Goal: Information Seeking & Learning: Learn about a topic

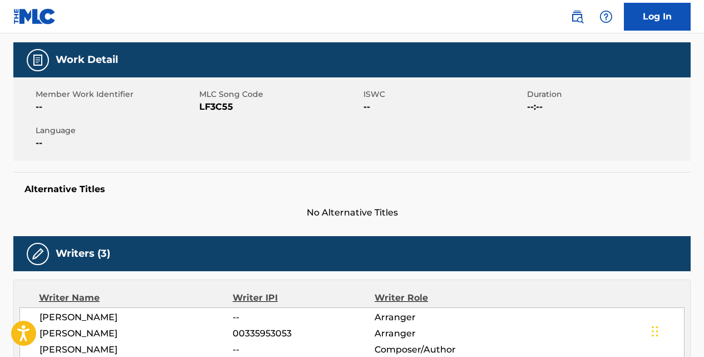
click at [491, 297] on div "Writer Role" at bounding box center [439, 297] width 129 height 13
click at [643, 307] on div "Writer Name Writer IPI Writer Role [PERSON_NAME] -- Arranger [PERSON_NAME] 0033…" at bounding box center [352, 326] width 678 height 92
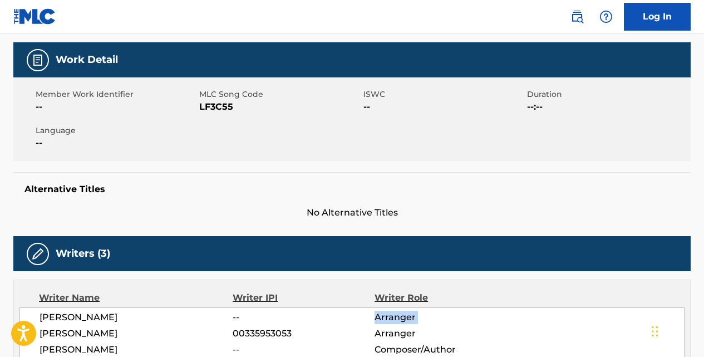
click at [643, 307] on div "Writer Name Writer IPI Writer Role [PERSON_NAME] -- Arranger [PERSON_NAME] 0033…" at bounding box center [352, 326] width 678 height 92
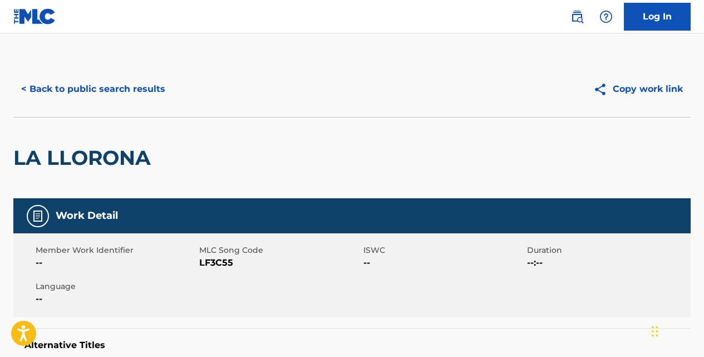
click at [643, 308] on div "Member Work Identifier -- MLC Song Code LF3C55 ISWC -- Duration --:-- Language …" at bounding box center [352, 275] width 678 height 84
drag, startPoint x: 204, startPoint y: 155, endPoint x: 163, endPoint y: 105, distance: 64.5
click at [163, 105] on div "< Back to public search results Copy work link" at bounding box center [352, 89] width 678 height 56
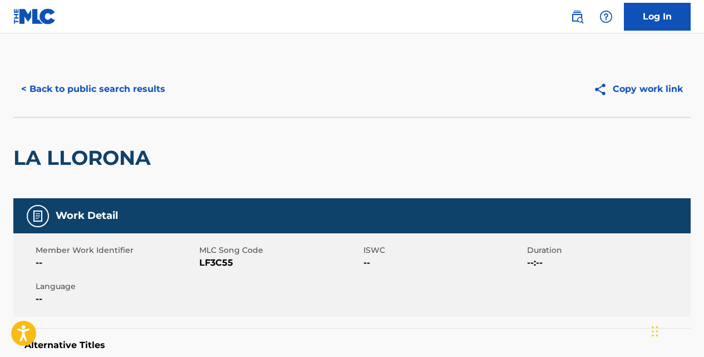
click at [18, 188] on div "LA LLORONA" at bounding box center [84, 157] width 143 height 81
click at [28, 175] on div "LA LLORONA" at bounding box center [84, 157] width 143 height 81
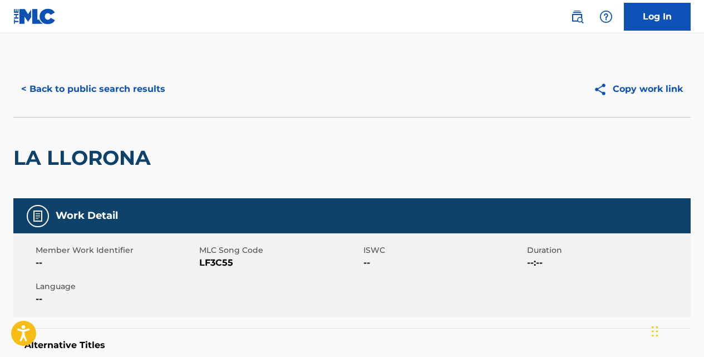
click at [40, 93] on button "< Back to public search results" at bounding box center [93, 89] width 160 height 28
click at [38, 90] on button "< Back to public search results" at bounding box center [93, 89] width 160 height 28
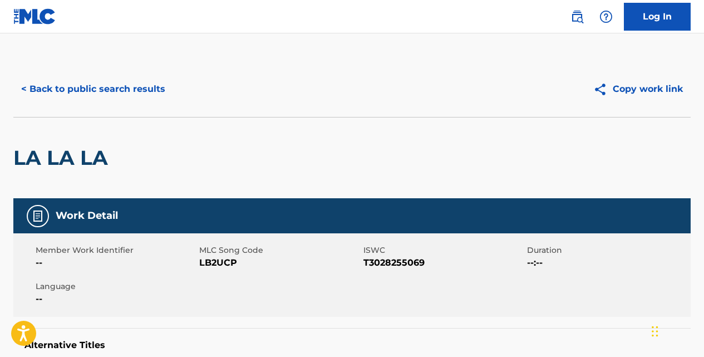
click at [21, 85] on button "< Back to public search results" at bounding box center [93, 89] width 160 height 28
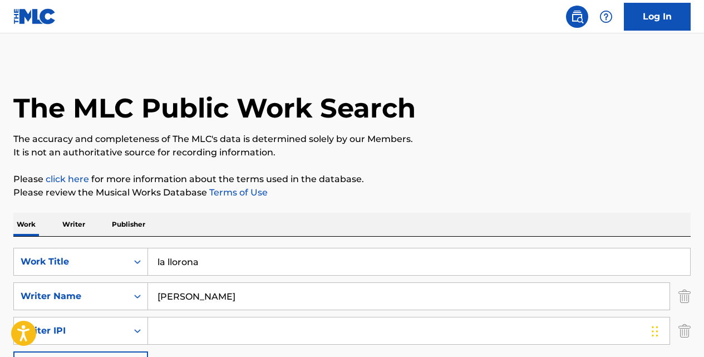
scroll to position [596, 0]
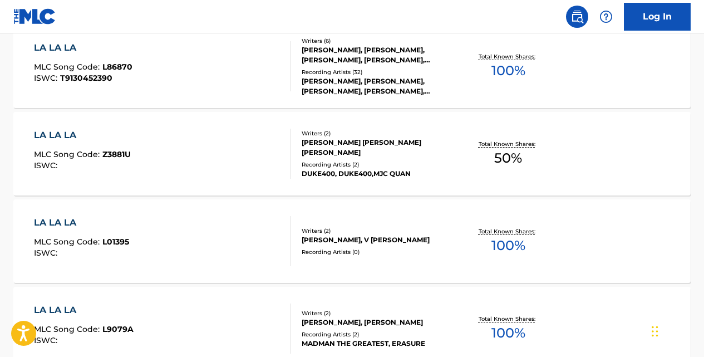
click at [25, 101] on div "LA LA LA MLC Song Code : L86870 ISWC : T9130452390 Writers ( 6 ) [PERSON_NAME],…" at bounding box center [352, 67] width 678 height 84
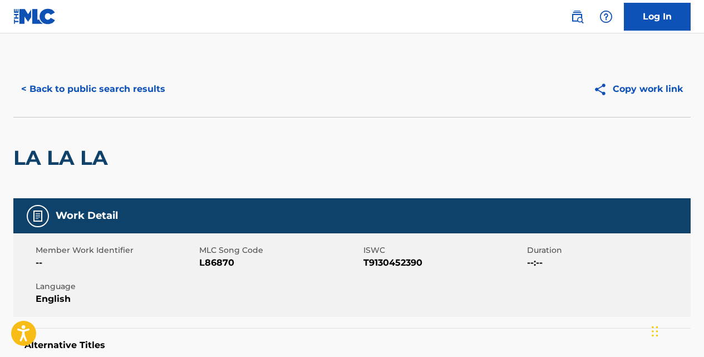
click at [25, 101] on button "< Back to public search results" at bounding box center [93, 89] width 160 height 28
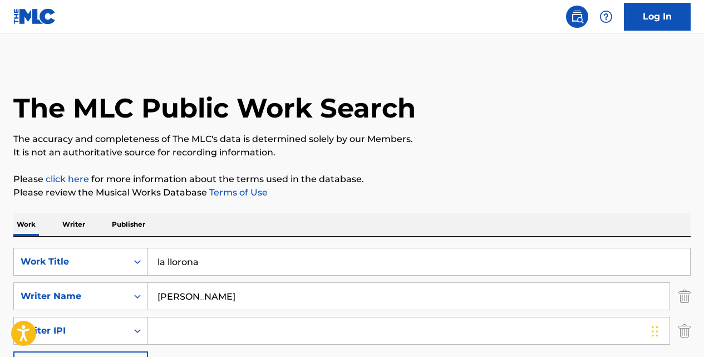
scroll to position [694, 0]
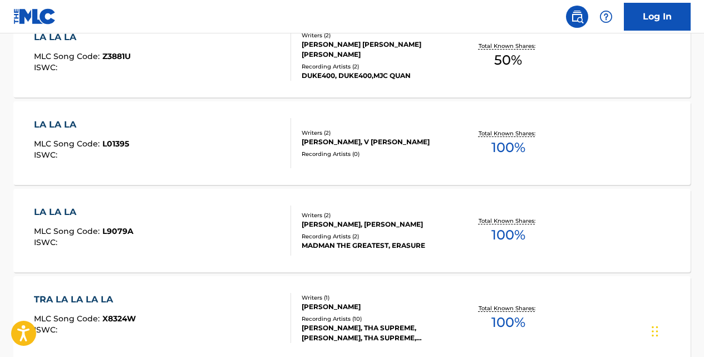
click at [25, 104] on div "LA LA LA MLC Song Code : L01395 ISWC : Writers ( 2 ) [PERSON_NAME], V [PERSON_N…" at bounding box center [352, 143] width 678 height 84
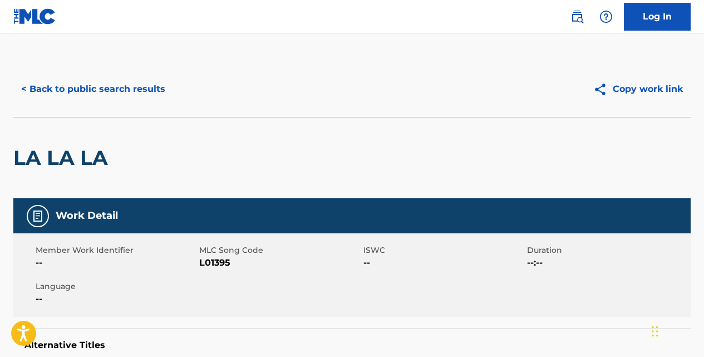
click at [25, 119] on div "LA LA LA" at bounding box center [63, 157] width 100 height 81
click at [36, 96] on button "< Back to public search results" at bounding box center [93, 89] width 160 height 28
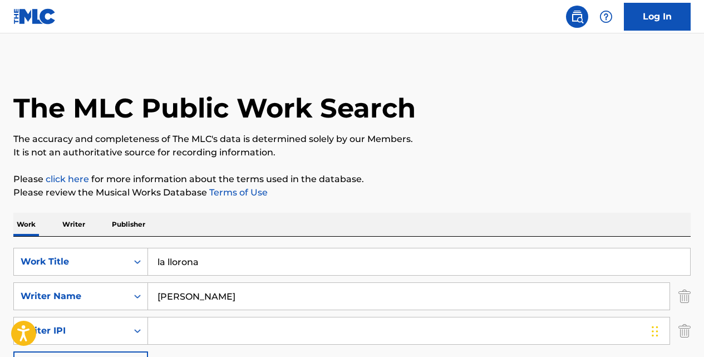
scroll to position [792, 0]
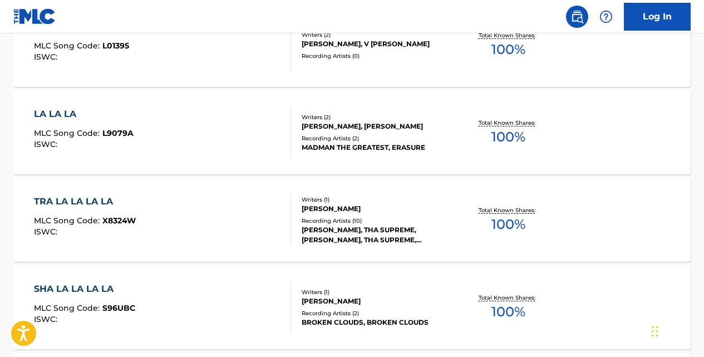
click at [45, 102] on div "LA LA LA MLC Song Code : L9079A ISWC : Writers ( 2 ) [PERSON_NAME], [PERSON_NAM…" at bounding box center [352, 133] width 678 height 84
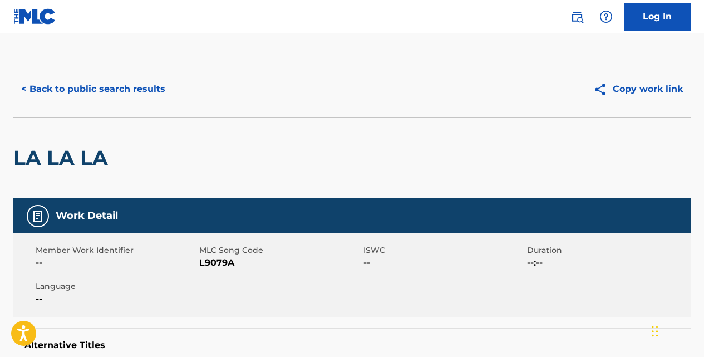
drag, startPoint x: 43, startPoint y: 97, endPoint x: -2, endPoint y: 128, distance: 54.5
click at [0, 128] on html "Accessibility Screen-Reader Guide, Feedback, and Issue Reporting | New window C…" at bounding box center [352, 178] width 704 height 357
click at [237, 94] on div "< Back to public search results" at bounding box center [182, 89] width 339 height 28
click at [116, 97] on button "< Back to public search results" at bounding box center [93, 89] width 160 height 28
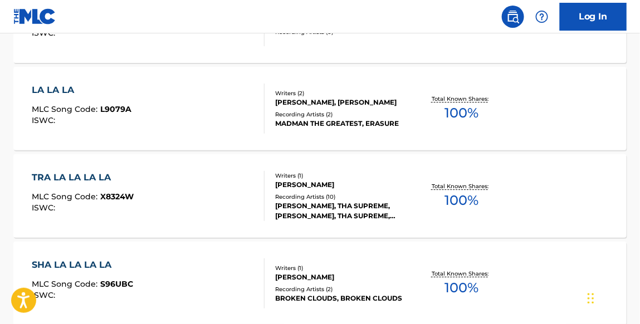
scroll to position [745, 0]
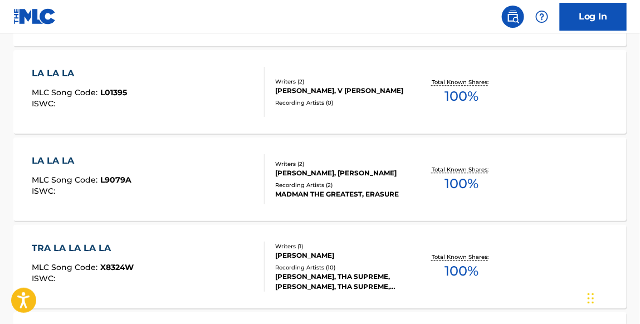
click at [296, 283] on div "[PERSON_NAME], THA SUPREME, [PERSON_NAME], THA SUPREME, [PERSON_NAME], "[PERSON…" at bounding box center [342, 282] width 135 height 20
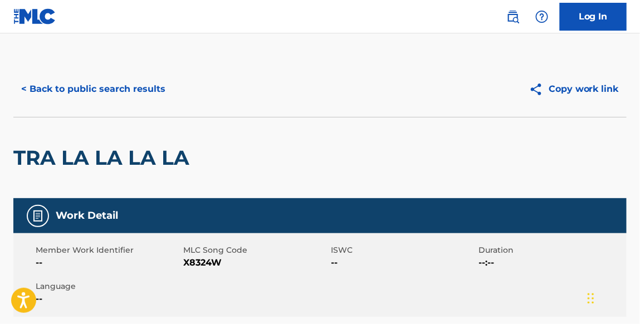
drag, startPoint x: 3, startPoint y: 244, endPoint x: 9, endPoint y: 255, distance: 12.7
click at [37, 170] on div "TRA LA LA LA LA" at bounding box center [104, 157] width 182 height 81
click at [71, 194] on div "TRA LA LA LA LA" at bounding box center [104, 157] width 182 height 81
click at [209, 27] on nav "Log In" at bounding box center [320, 16] width 640 height 33
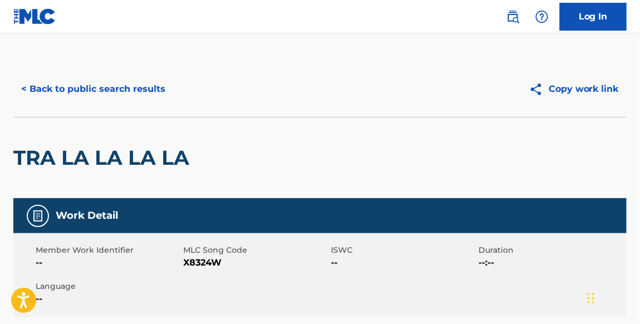
click at [209, 27] on nav "Log In" at bounding box center [320, 16] width 640 height 33
click at [82, 156] on h2 "TRA LA LA LA LA" at bounding box center [104, 157] width 182 height 25
drag, startPoint x: 87, startPoint y: 143, endPoint x: 91, endPoint y: 133, distance: 10.8
click at [87, 140] on div "TRA LA LA LA LA" at bounding box center [104, 157] width 182 height 81
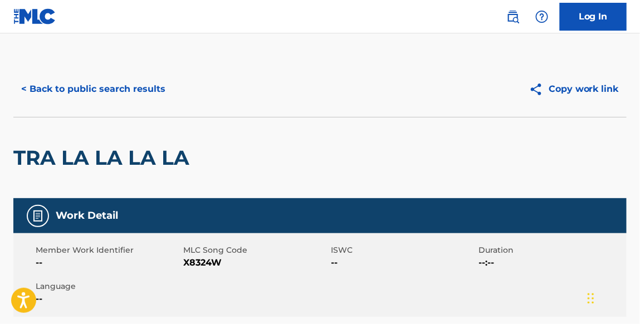
click at [87, 140] on div "TRA LA LA LA LA" at bounding box center [104, 157] width 182 height 81
click at [53, 149] on div "TRA LA LA LA LA" at bounding box center [104, 157] width 182 height 81
click at [54, 91] on button "< Back to public search results" at bounding box center [93, 89] width 160 height 28
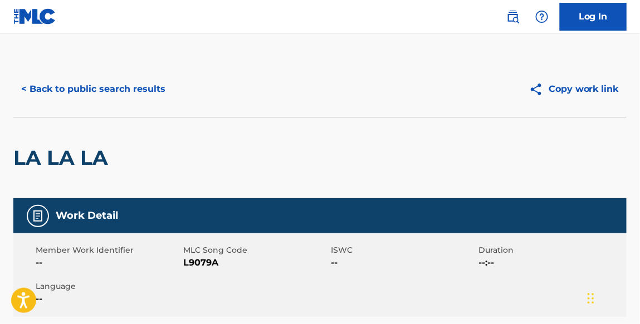
drag, startPoint x: 0, startPoint y: 130, endPoint x: -2, endPoint y: 104, distance: 26.3
click at [0, 130] on html "Accessibility Screen-Reader Guide, Feedback, and Issue Reporting | New window C…" at bounding box center [320, 162] width 640 height 324
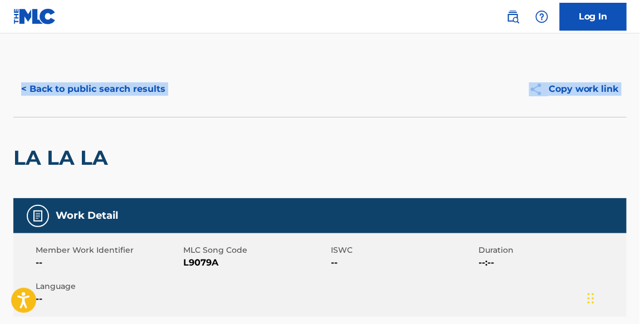
drag, startPoint x: -2, startPoint y: 104, endPoint x: 0, endPoint y: 80, distance: 24.6
click at [0, 81] on html "Accessibility Screen-Reader Guide, Feedback, and Issue Reporting | New window C…" at bounding box center [320, 162] width 640 height 324
drag, startPoint x: 0, startPoint y: 80, endPoint x: 31, endPoint y: 147, distance: 74.2
click at [31, 148] on h2 "LA LA LA" at bounding box center [63, 157] width 100 height 25
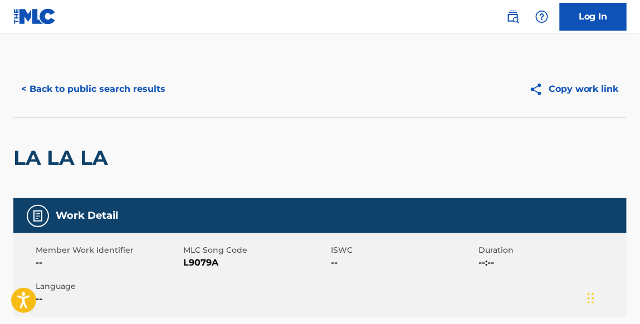
click at [352, 112] on div "< Back to public search results Copy work link" at bounding box center [319, 89] width 613 height 56
